Goal: Check status

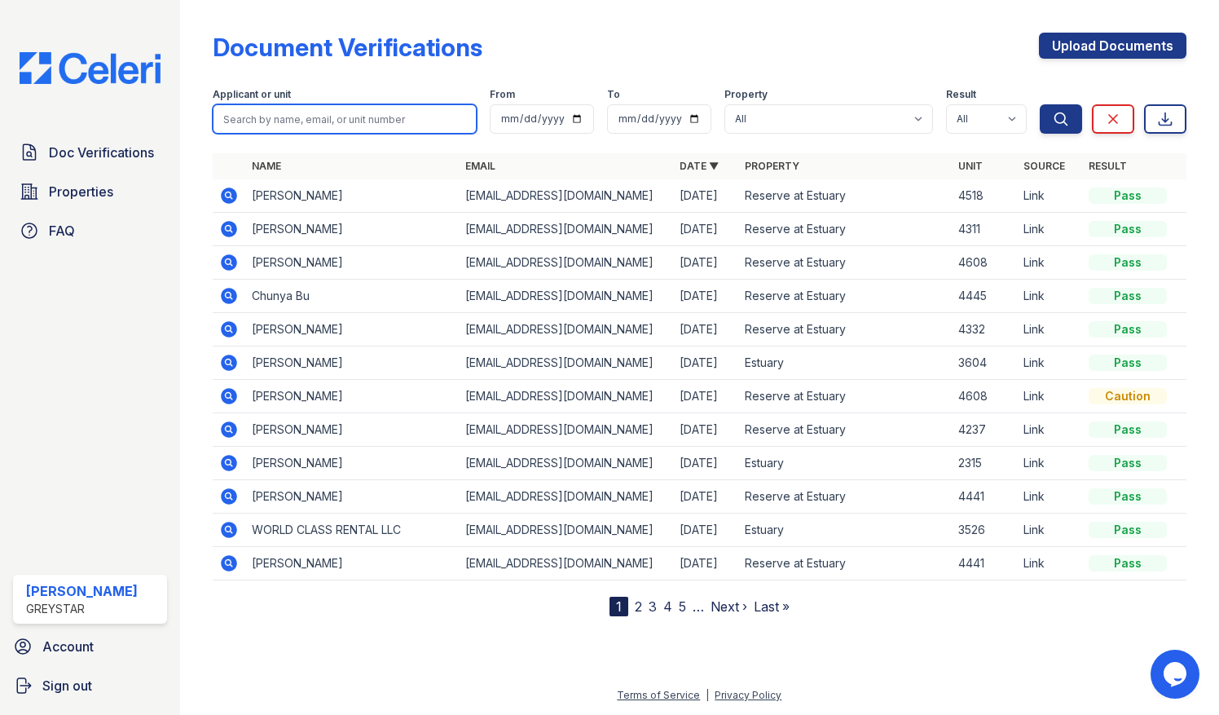
click at [399, 123] on input "search" at bounding box center [345, 118] width 265 height 29
type input "3320"
click at [1040, 104] on button "Search" at bounding box center [1061, 118] width 42 height 29
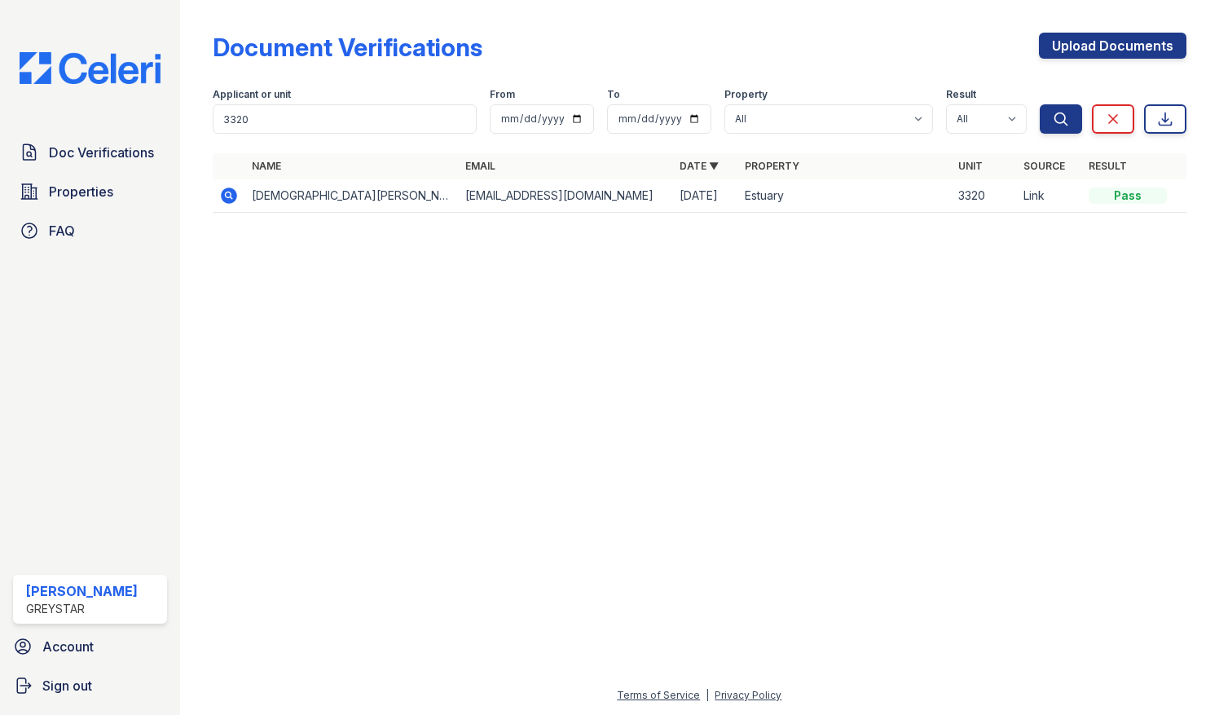
click at [226, 192] on icon at bounding box center [229, 196] width 20 height 20
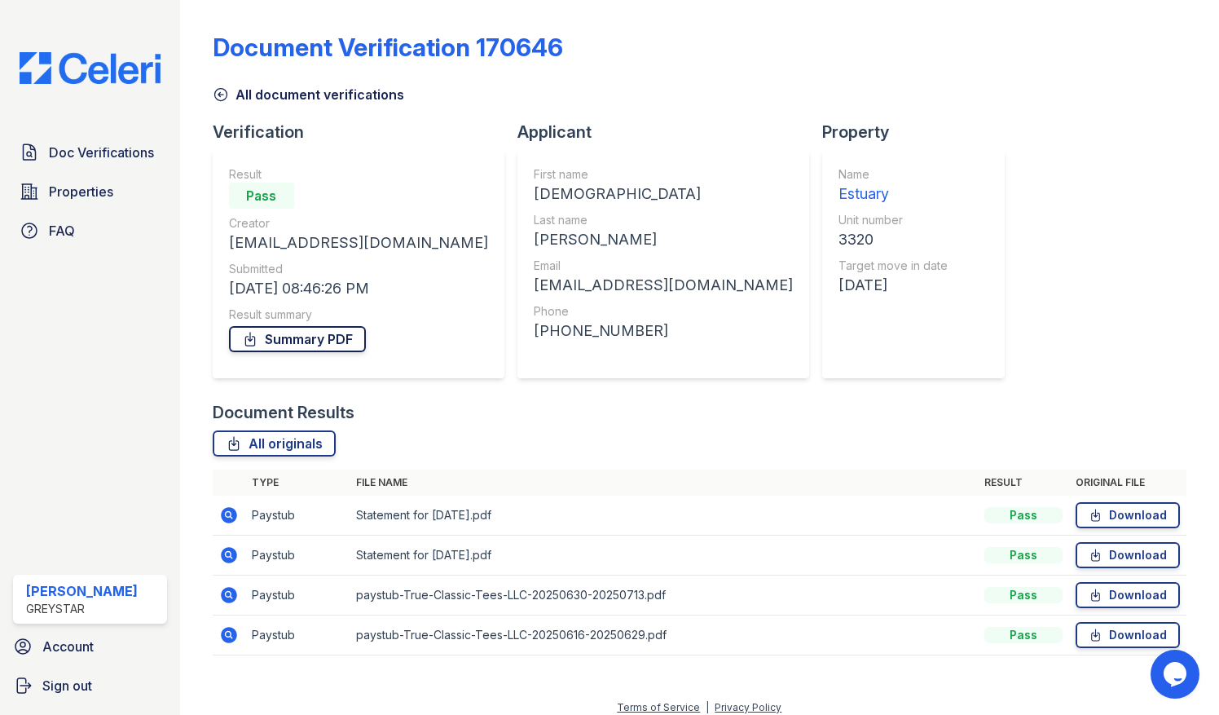
click at [282, 337] on link "Summary PDF" at bounding box center [297, 339] width 137 height 26
click at [584, 412] on div "Document Results" at bounding box center [700, 412] width 975 height 23
click at [1126, 637] on link "Download" at bounding box center [1128, 635] width 104 height 26
click at [1122, 600] on link "Download" at bounding box center [1128, 595] width 104 height 26
click at [1136, 559] on link "Download" at bounding box center [1128, 555] width 104 height 26
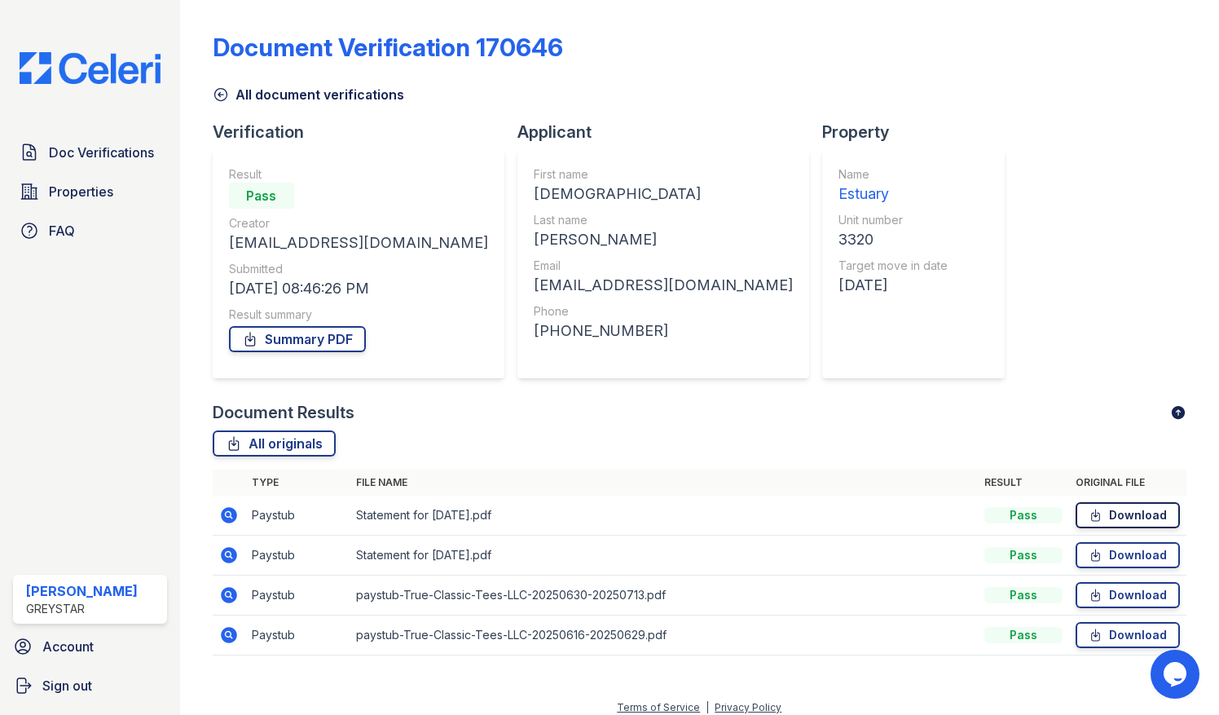
click at [1150, 518] on link "Download" at bounding box center [1128, 515] width 104 height 26
